Goal: Task Accomplishment & Management: Manage account settings

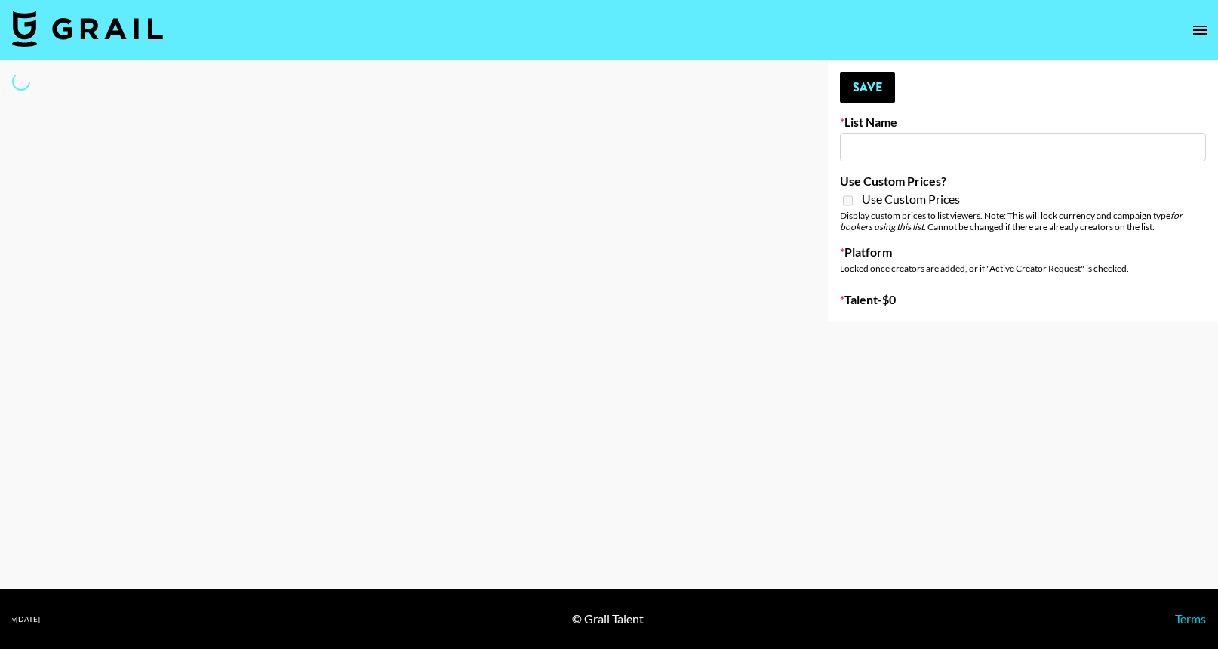
type input "Unreal Management List"
select select "Song"
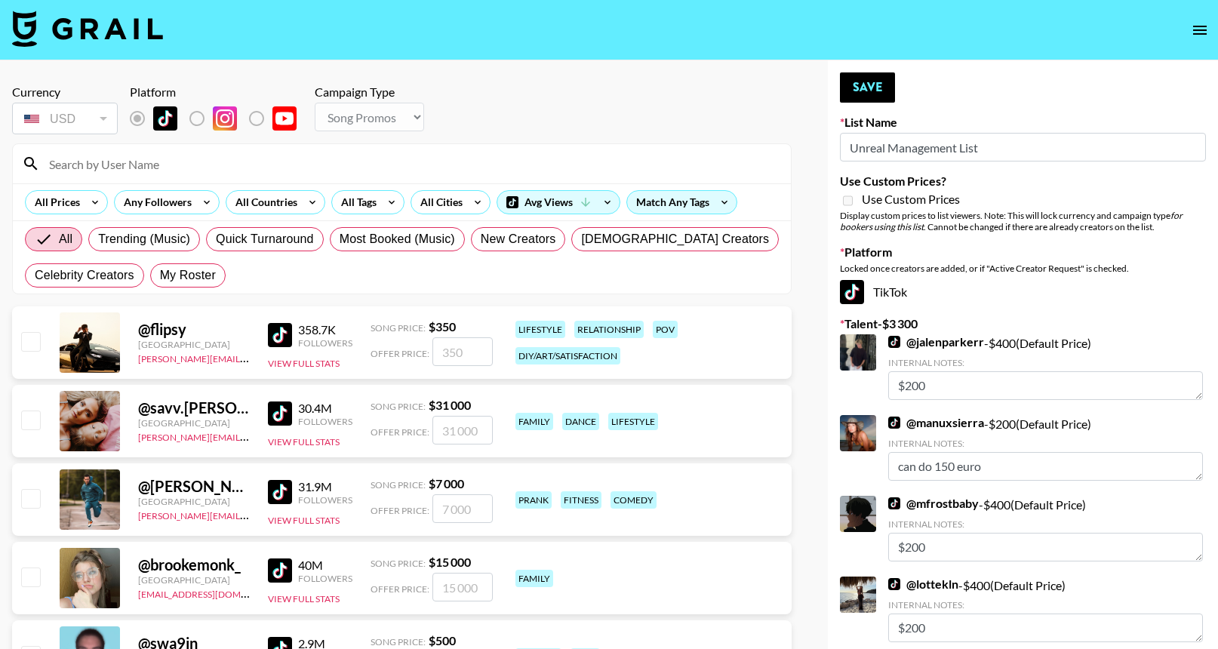
click at [447, 165] on input at bounding box center [411, 164] width 742 height 24
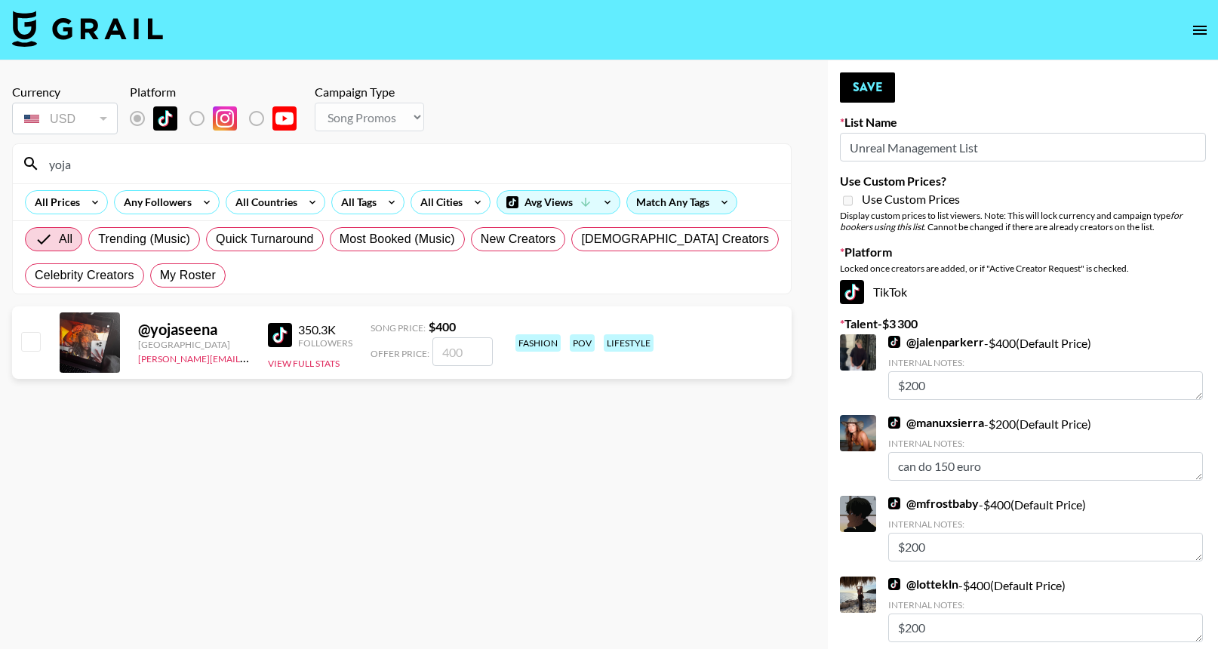
type input "yoja"
click at [470, 349] on input "number" at bounding box center [463, 351] width 60 height 29
checkbox input "true"
type input "400"
click at [466, 171] on input "yoja" at bounding box center [411, 164] width 742 height 24
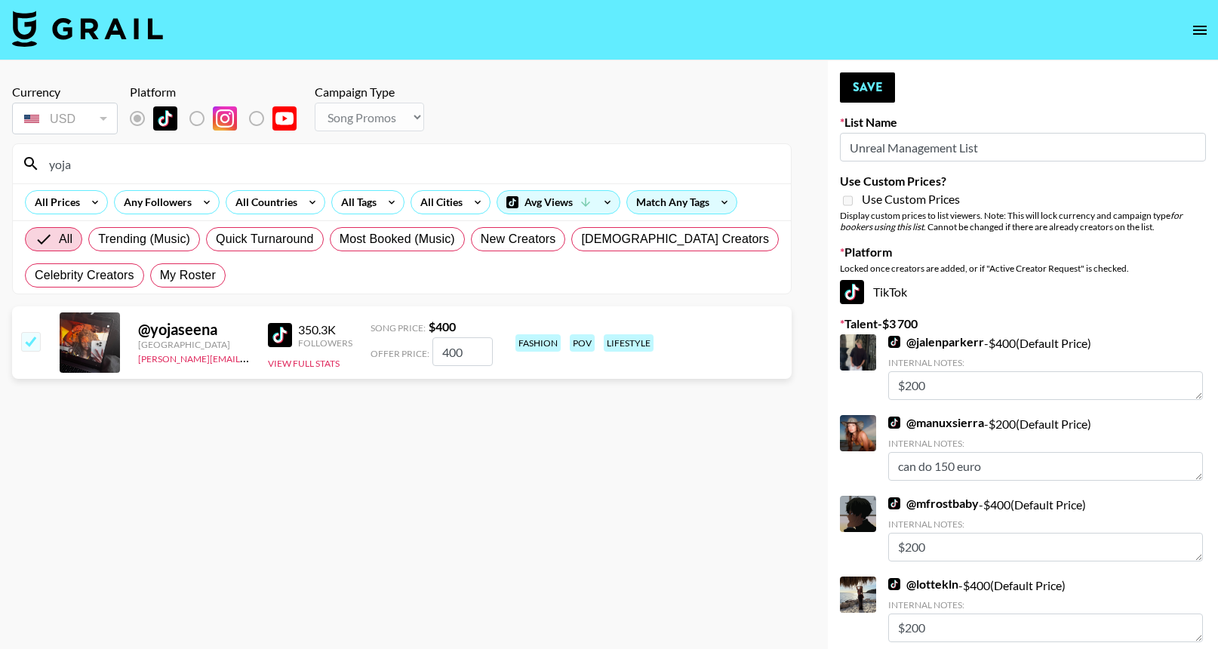
click at [466, 171] on input "yoja" at bounding box center [411, 164] width 742 height 24
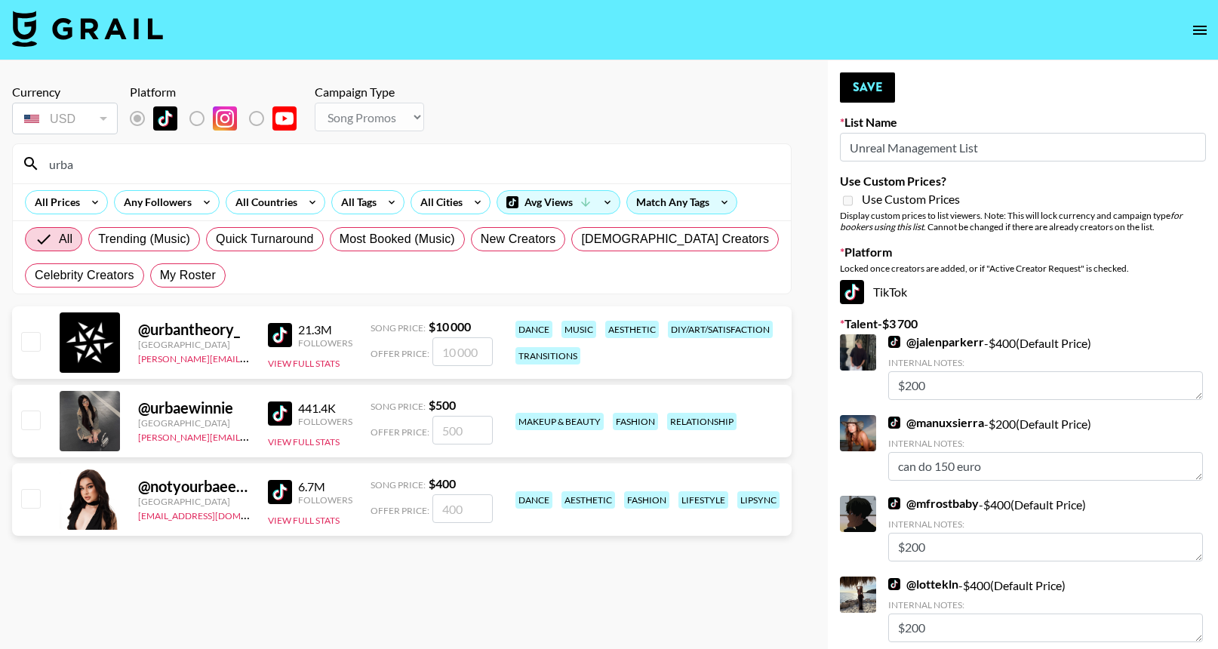
type input "urba"
click at [469, 427] on input "number" at bounding box center [463, 430] width 60 height 29
checkbox input "true"
type input "500"
click at [542, 165] on input "urba" at bounding box center [411, 164] width 742 height 24
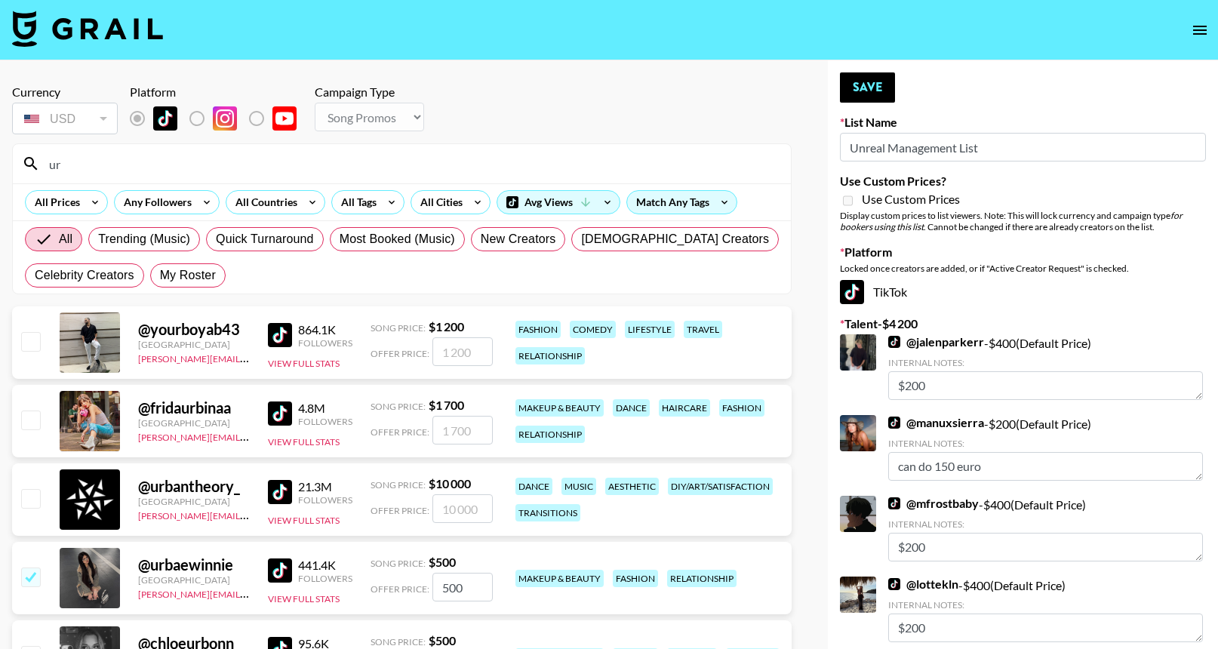
type input "u"
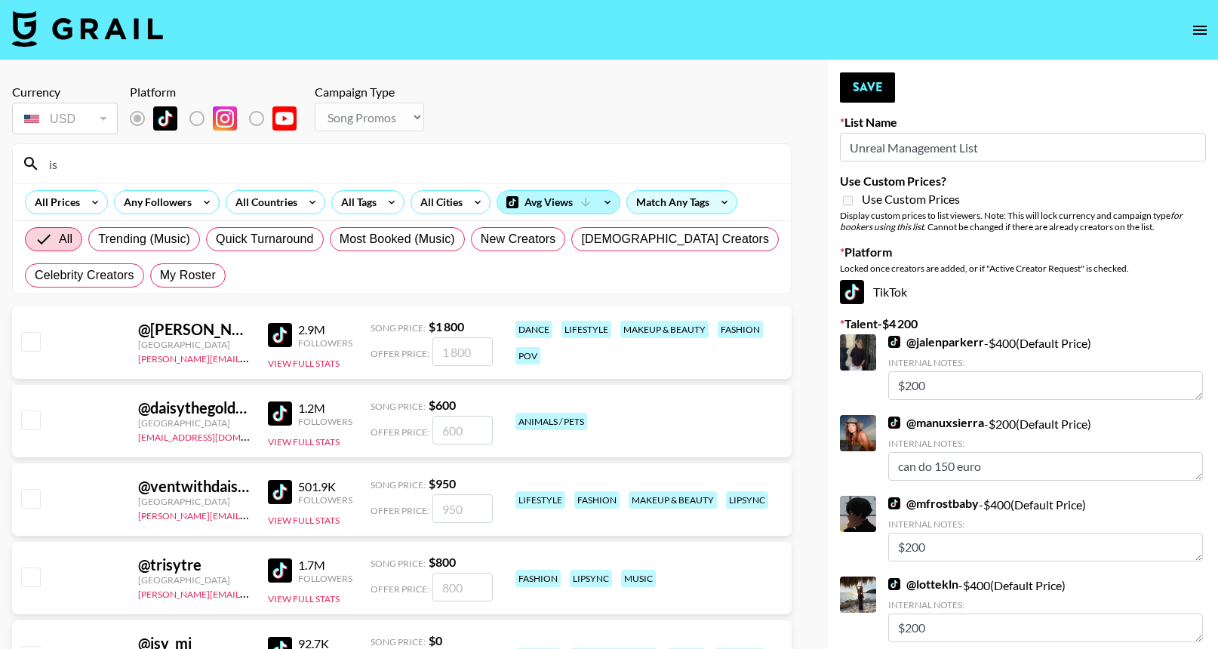
type input "i"
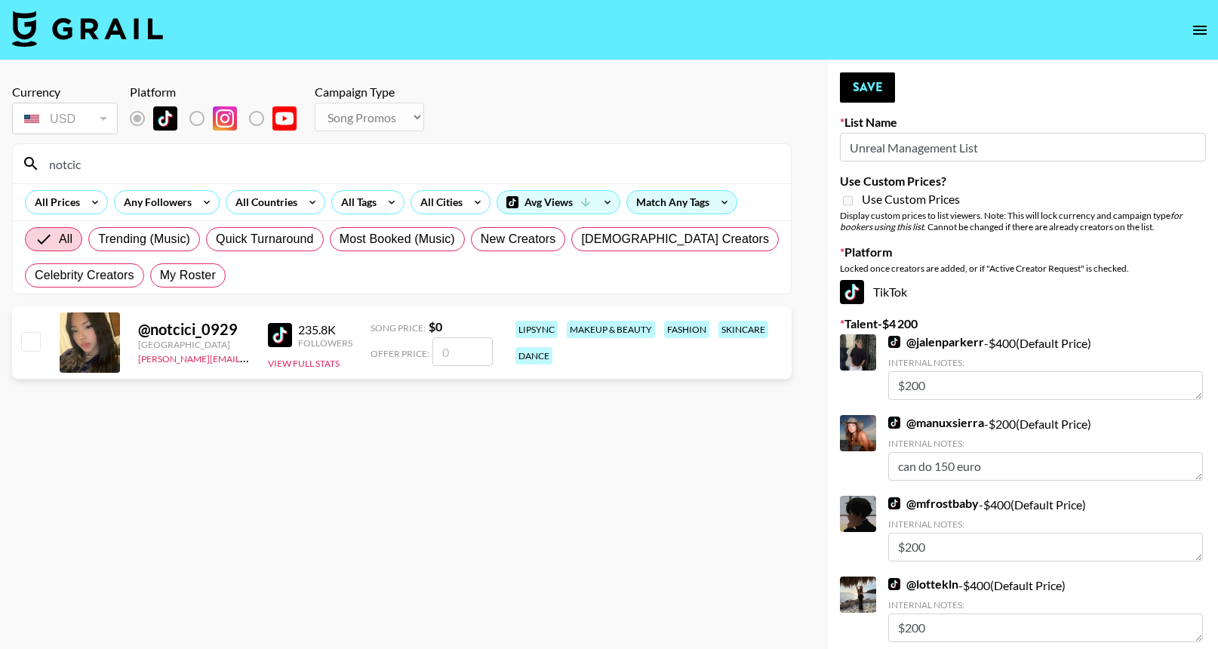
type input "notcic"
click at [469, 354] on input "number" at bounding box center [463, 351] width 60 height 29
checkbox input "true"
type input "4"
checkbox input "false"
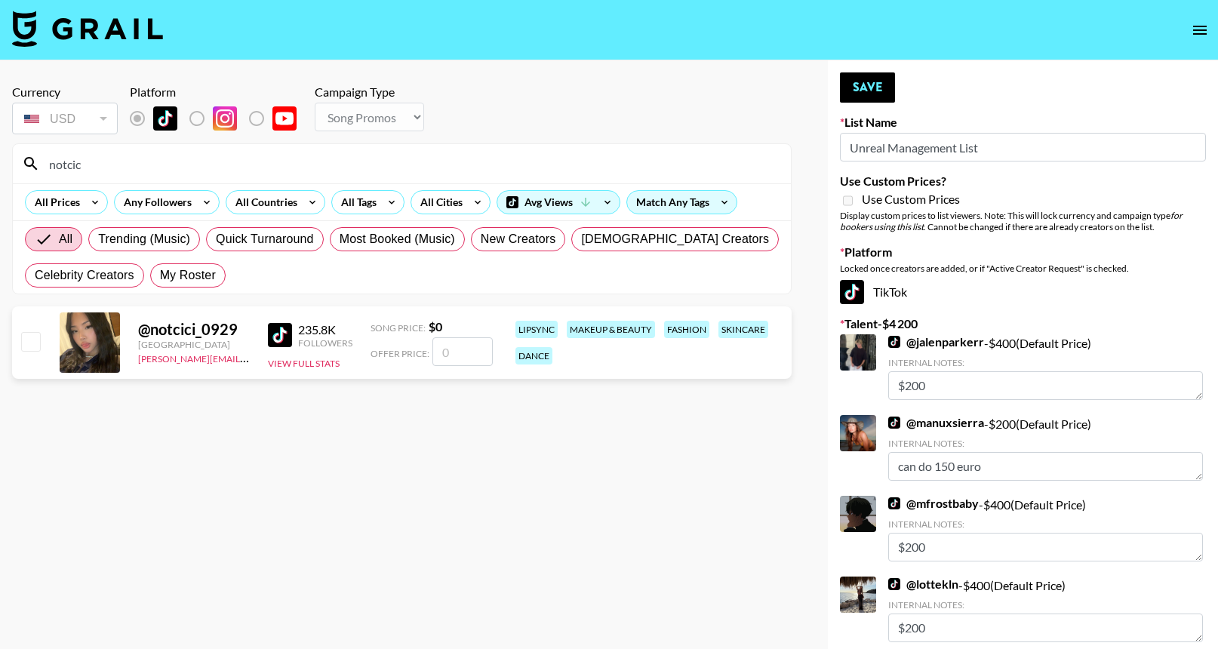
checkbox input "true"
type input "4"
checkbox input "false"
checkbox input "true"
type input "20"
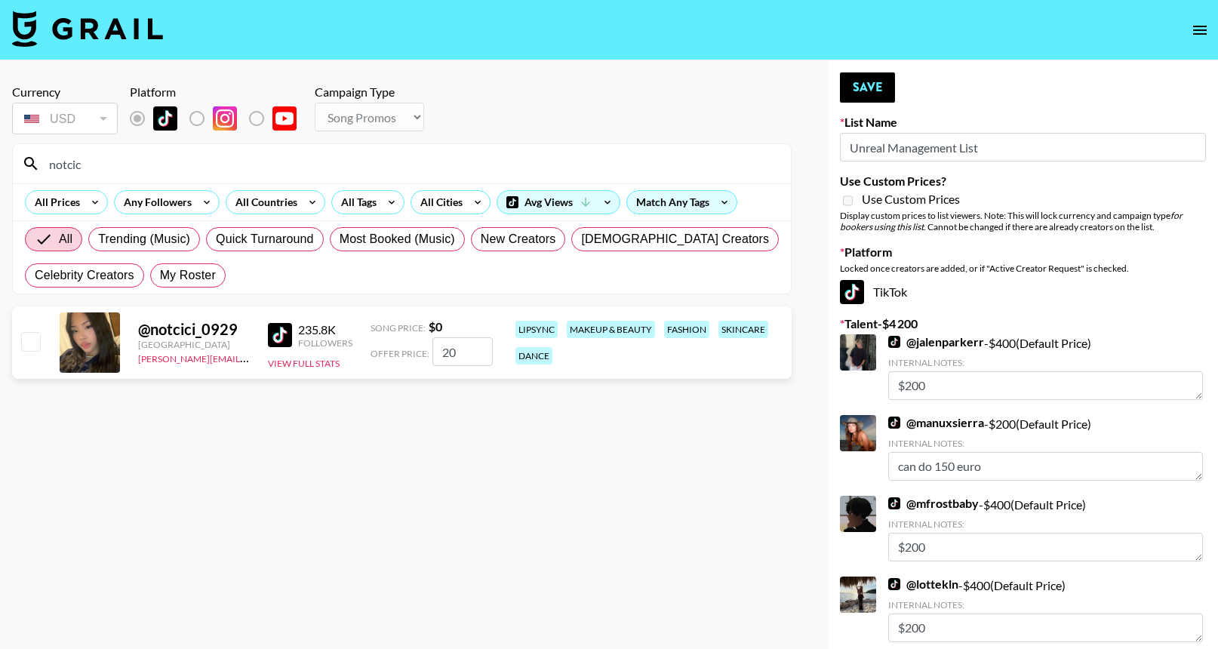
checkbox input "false"
checkbox input "true"
type input "200"
click at [479, 411] on section "Currency USD USD ​ Platform Campaign Type Choose Type... Song Promos Brand Prom…" at bounding box center [402, 336] width 780 height 528
click at [877, 95] on button "Save" at bounding box center [867, 87] width 55 height 30
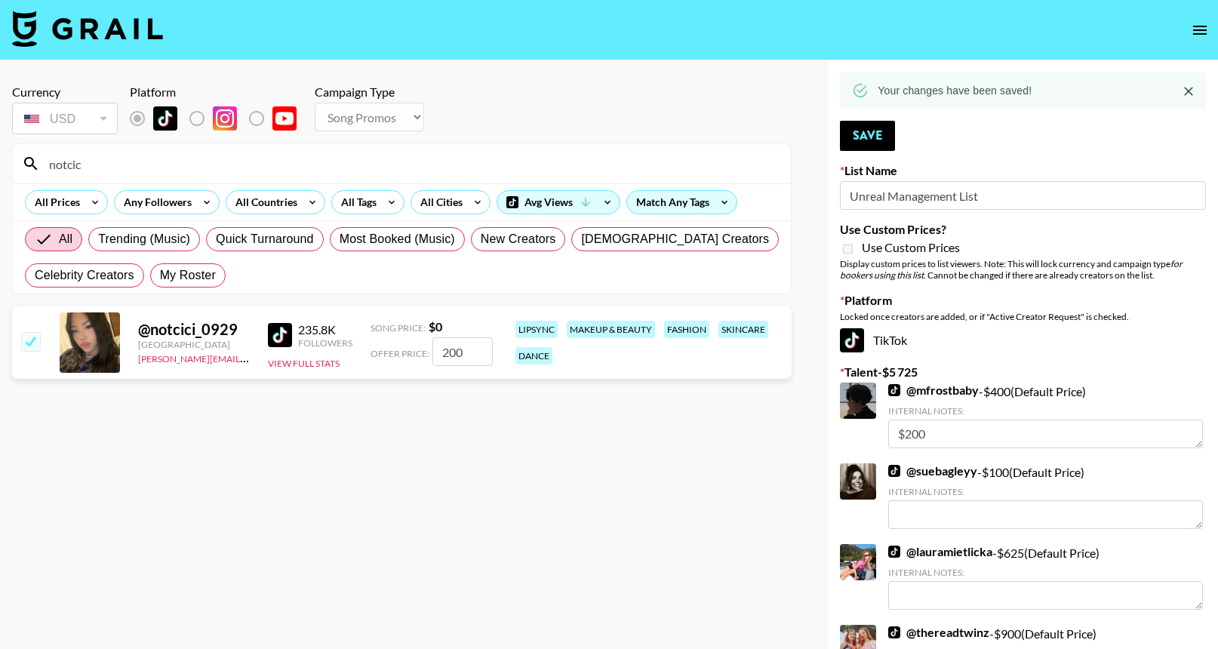
click at [656, 157] on input "notcic" at bounding box center [411, 164] width 742 height 24
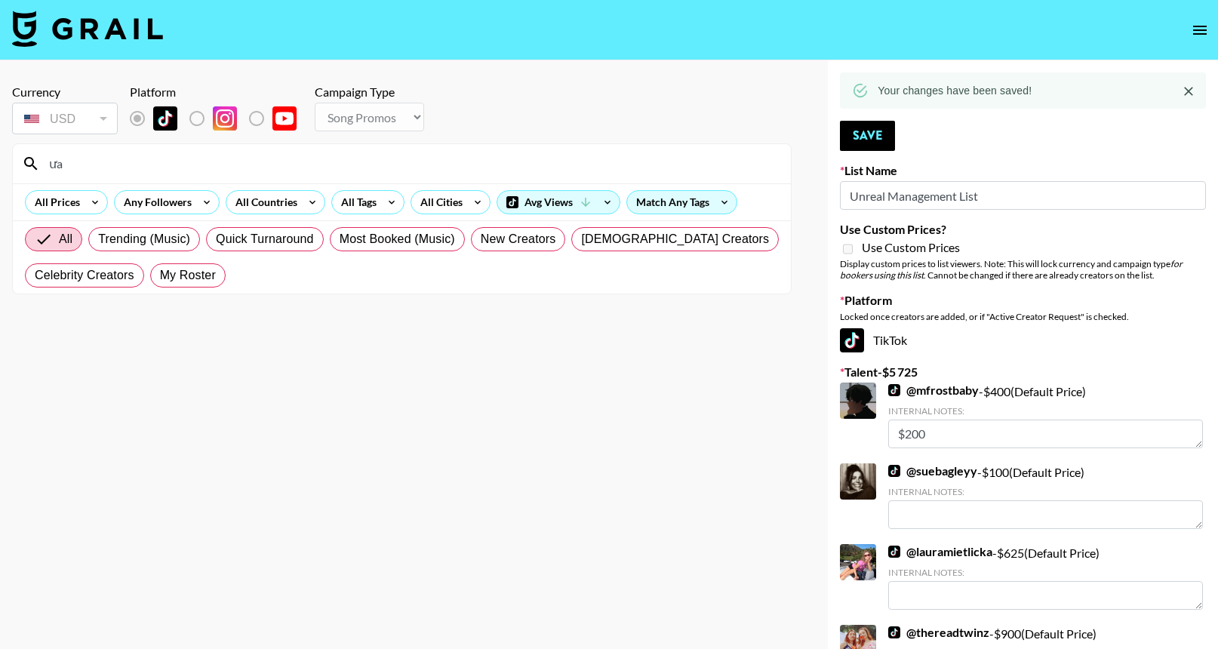
type input "ư"
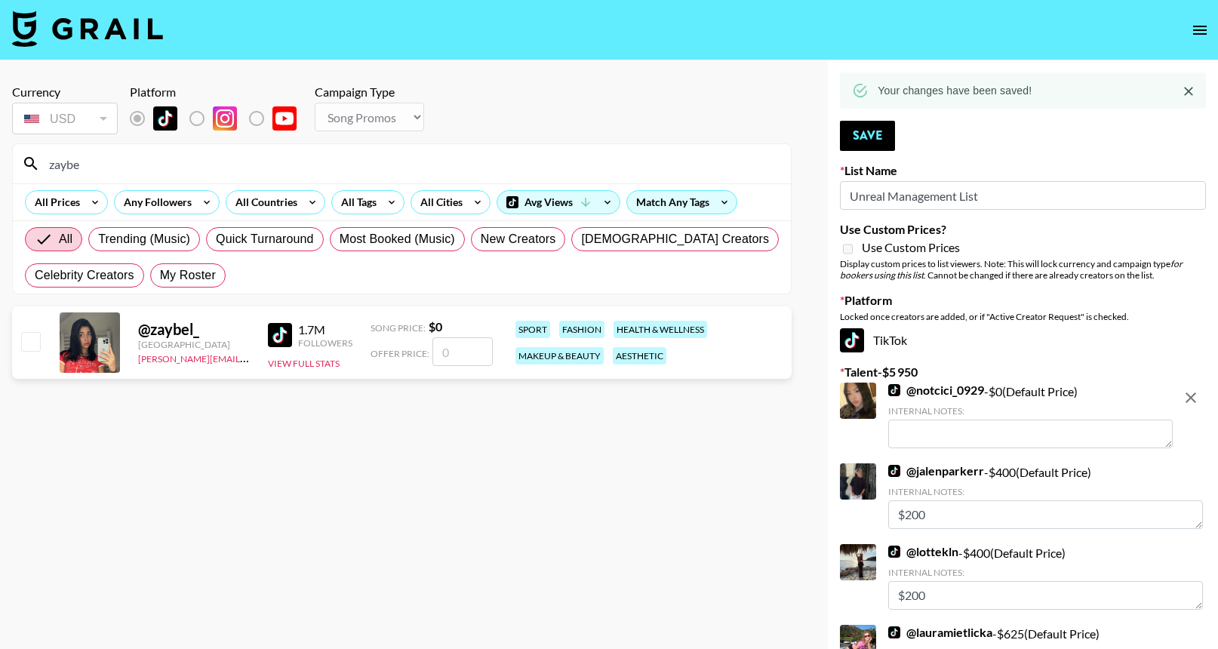
type input "zaybe"
click at [467, 346] on input "number" at bounding box center [463, 351] width 60 height 29
checkbox input "true"
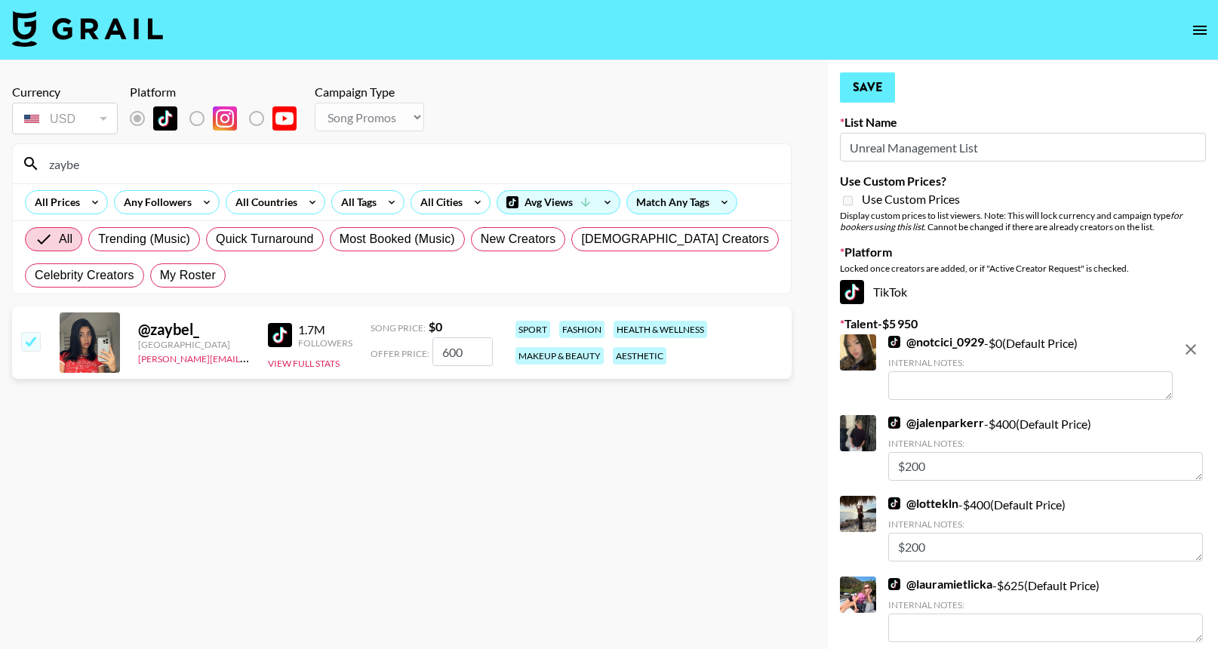
type input "600"
click at [884, 83] on button "Save" at bounding box center [867, 87] width 55 height 30
